Goal: Task Accomplishment & Management: Use online tool/utility

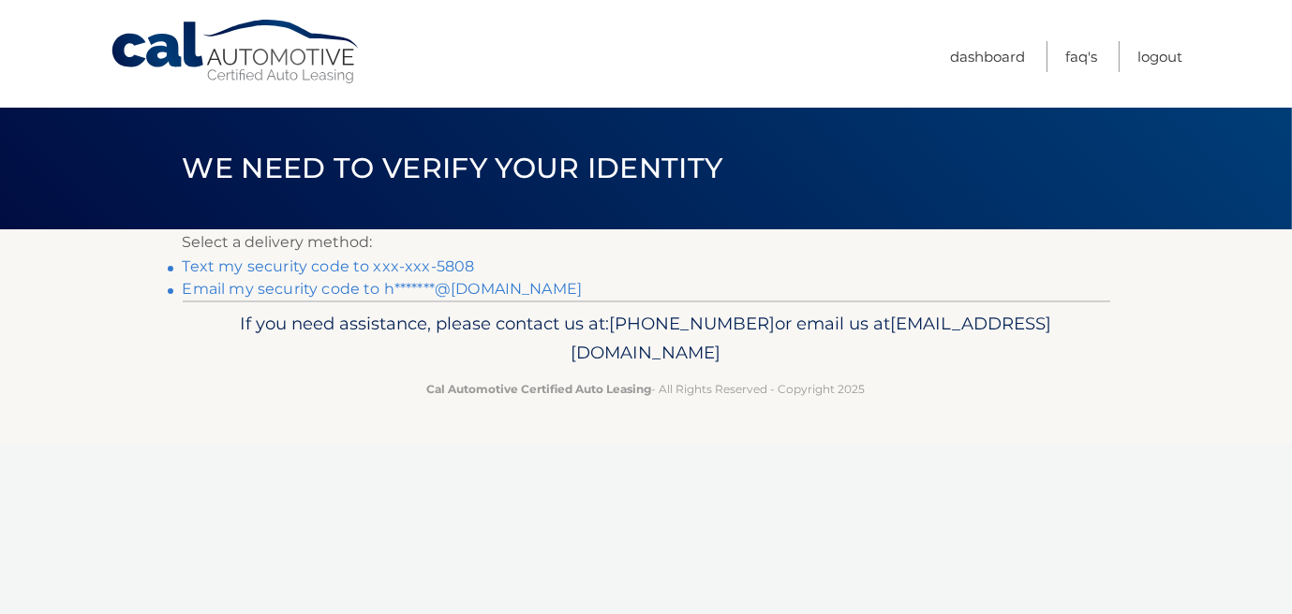
click at [324, 269] on link "Text my security code to xxx-xxx-5808" at bounding box center [329, 267] width 292 height 18
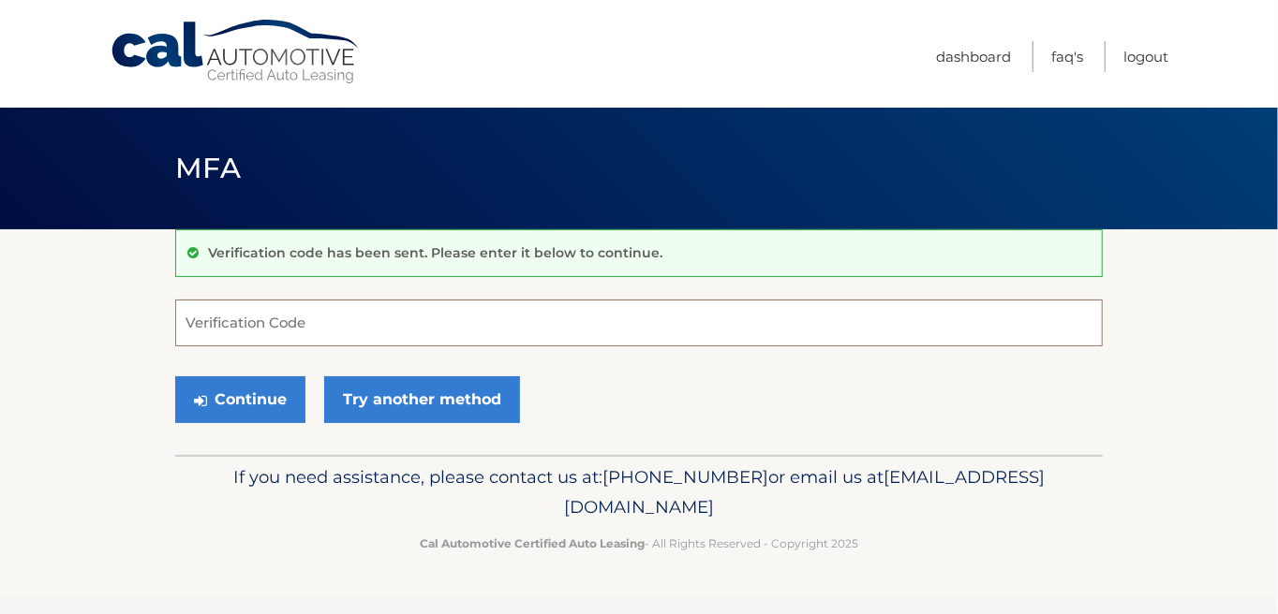
click at [206, 328] on input "Verification Code" at bounding box center [638, 323] width 927 height 47
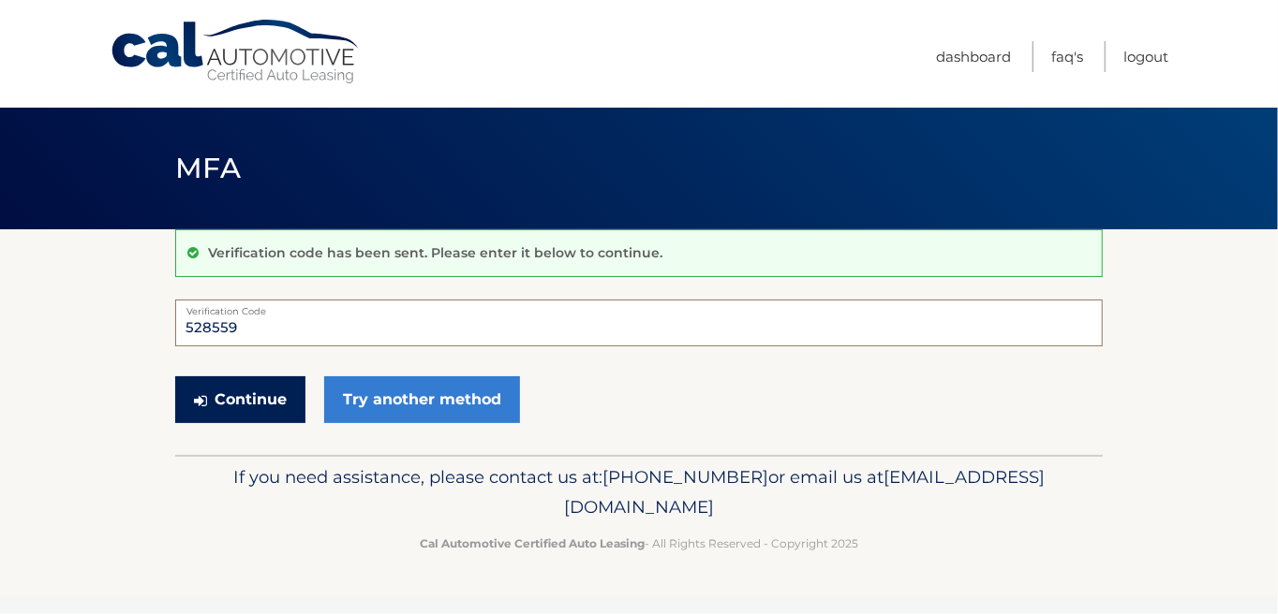
type input "528559"
click at [253, 407] on button "Continue" at bounding box center [240, 400] width 130 height 47
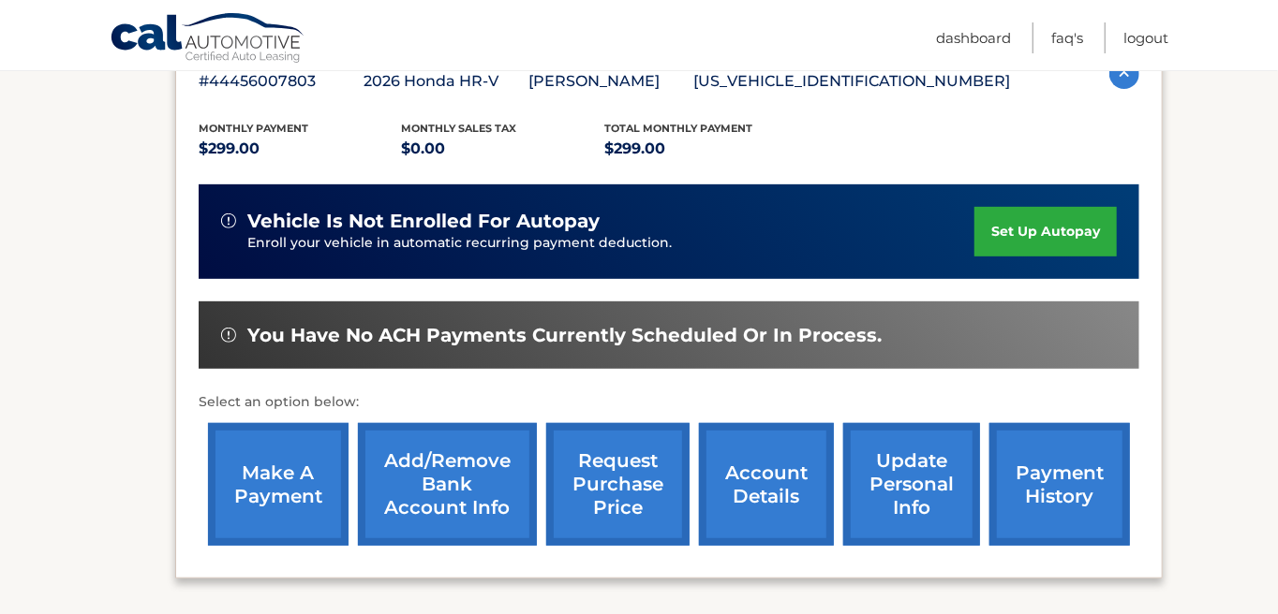
scroll to position [375, 0]
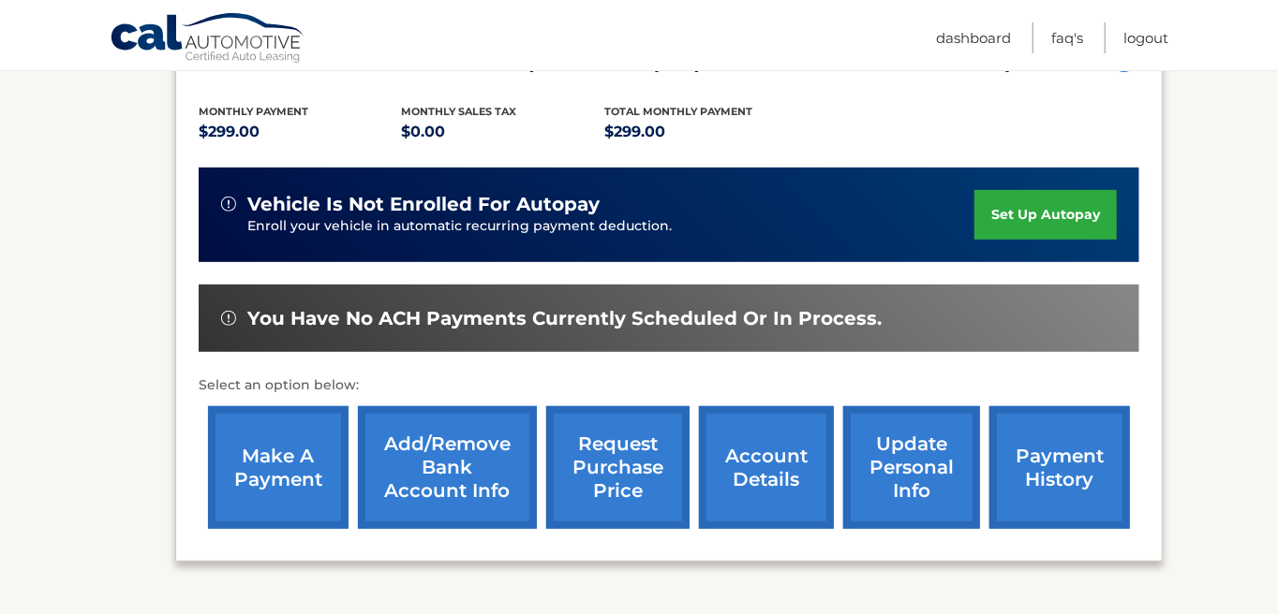
click at [285, 457] on link "make a payment" at bounding box center [278, 467] width 140 height 123
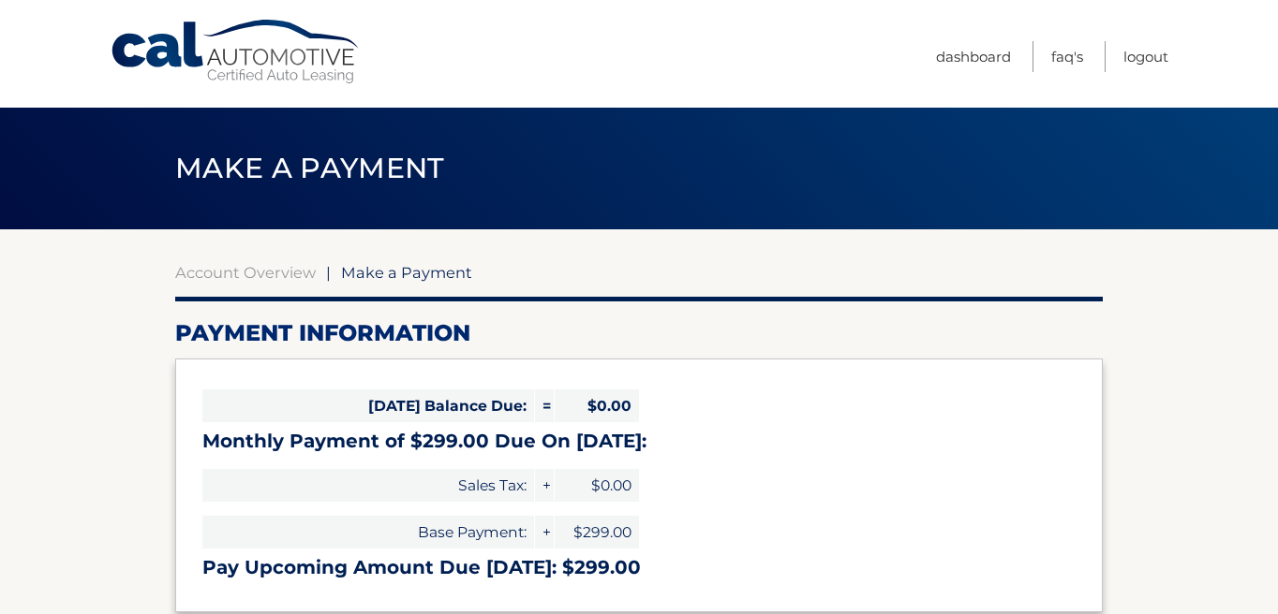
select select "ODkxNzAwYjEtYTczNi00ZDlhLTllZTMtNTc0MTc4ZjY2OTgy"
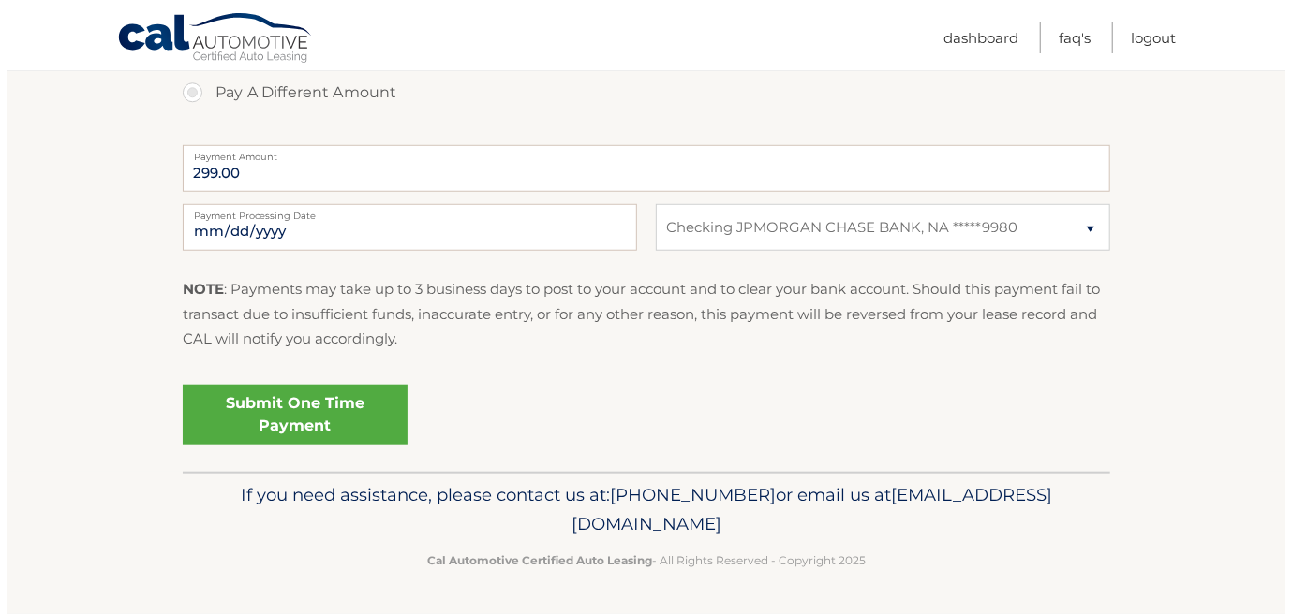
scroll to position [836, 0]
click at [310, 387] on link "Submit One Time Payment" at bounding box center [287, 415] width 225 height 60
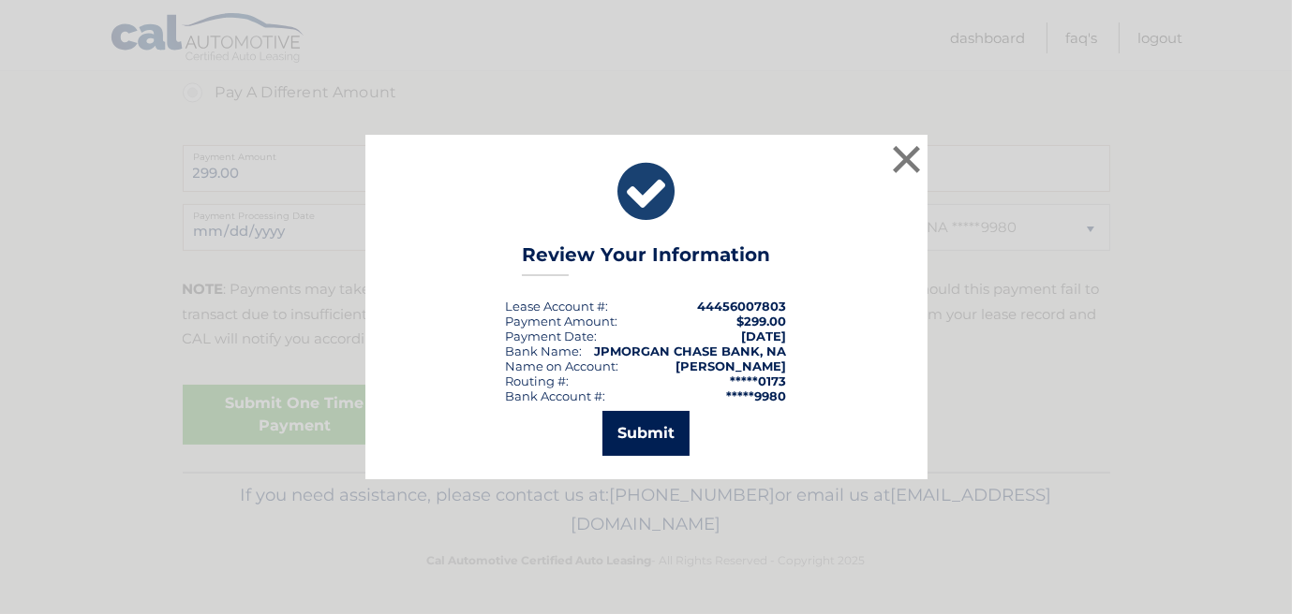
click at [643, 427] on button "Submit" at bounding box center [645, 433] width 87 height 45
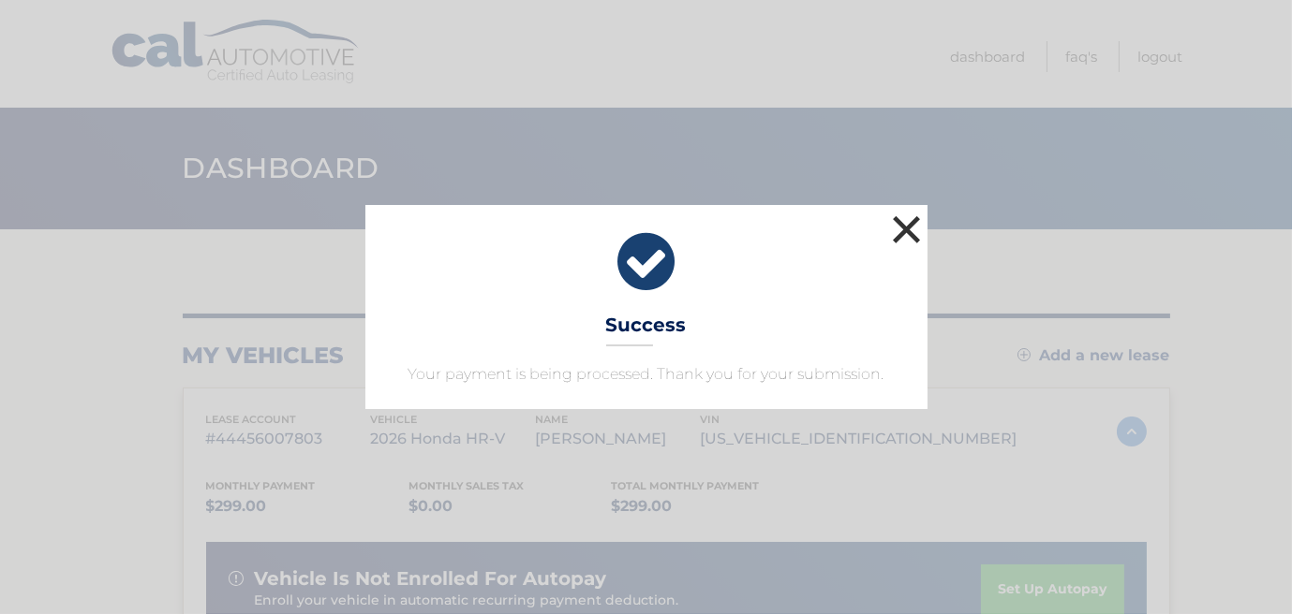
click at [905, 211] on button "×" at bounding box center [906, 229] width 37 height 37
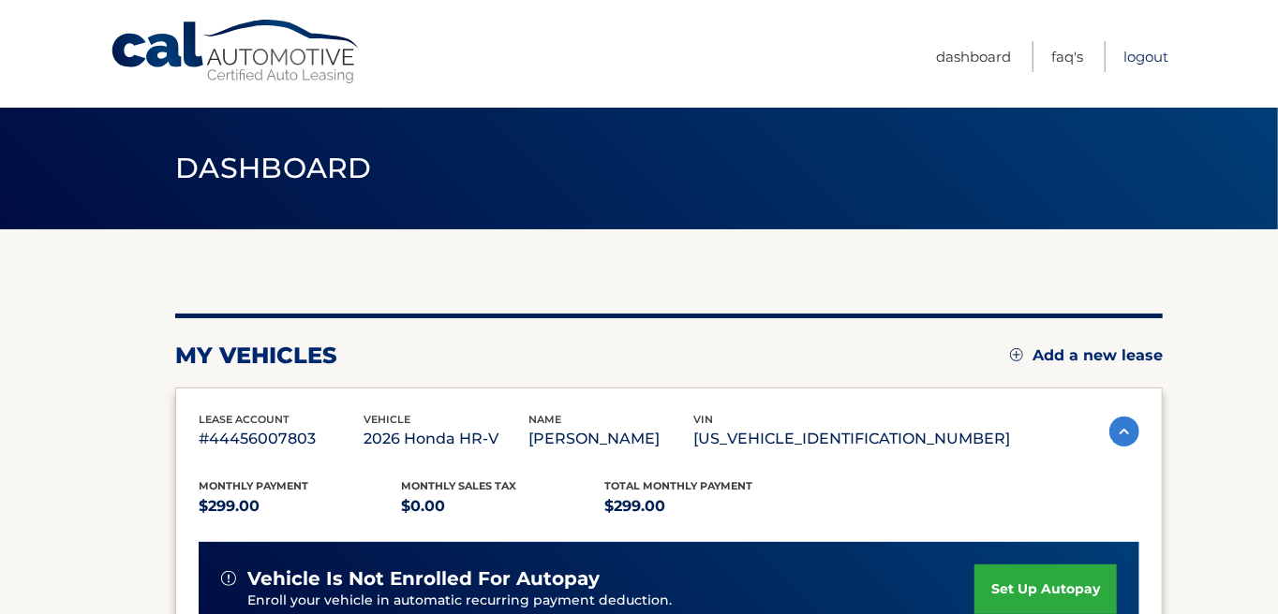
click at [1138, 50] on link "Logout" at bounding box center [1145, 56] width 45 height 31
